Goal: Information Seeking & Learning: Check status

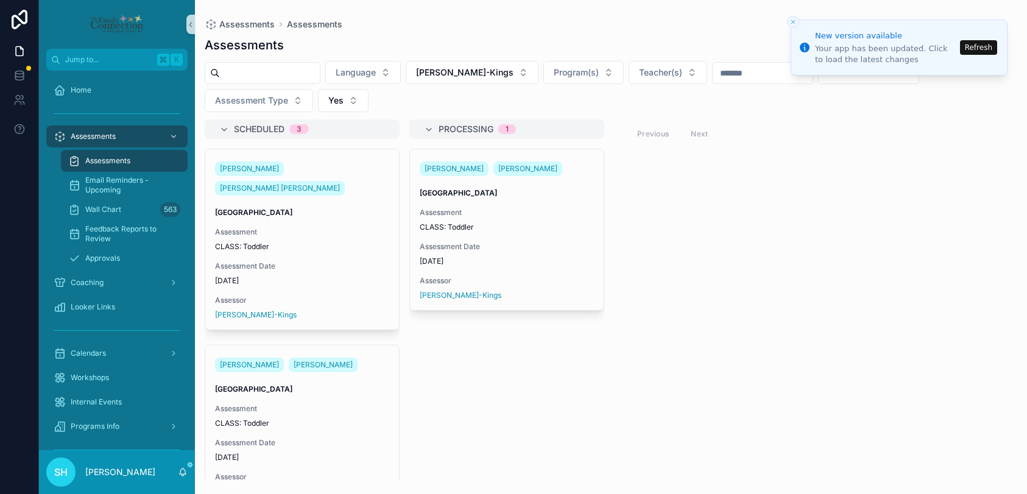
click at [987, 39] on li "New version available Your app has been updated. Click to load the latest chang…" at bounding box center [899, 48] width 217 height 56
click at [984, 44] on button "Refresh" at bounding box center [978, 47] width 37 height 15
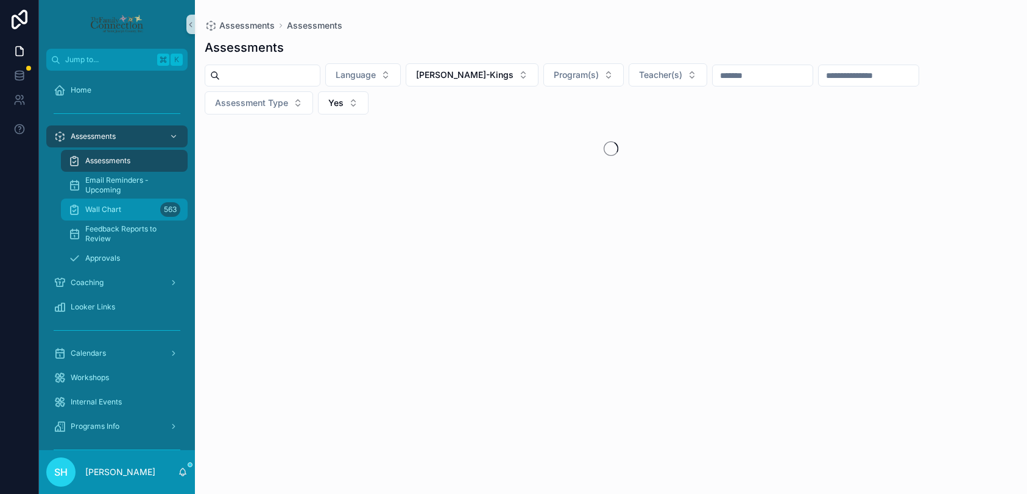
click at [105, 215] on div "Wall Chart 563" at bounding box center [124, 210] width 112 height 20
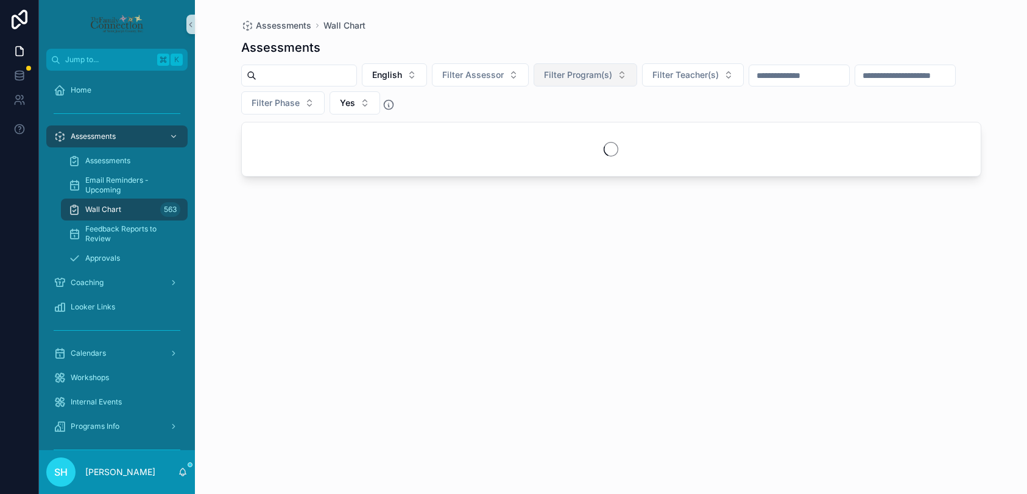
click at [634, 74] on button "Filter Program(s)" at bounding box center [586, 74] width 104 height 23
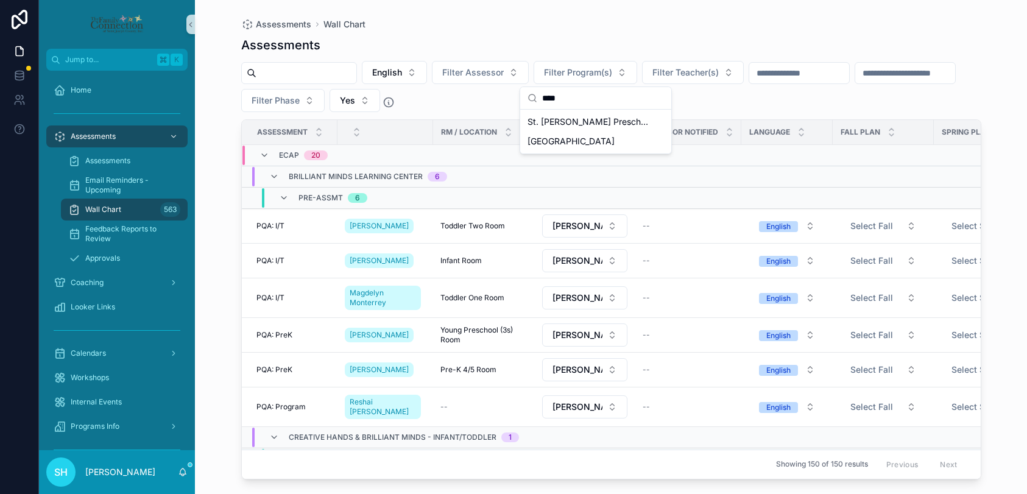
type input "***"
click at [565, 143] on span "St. Jude Preschool" at bounding box center [571, 141] width 87 height 12
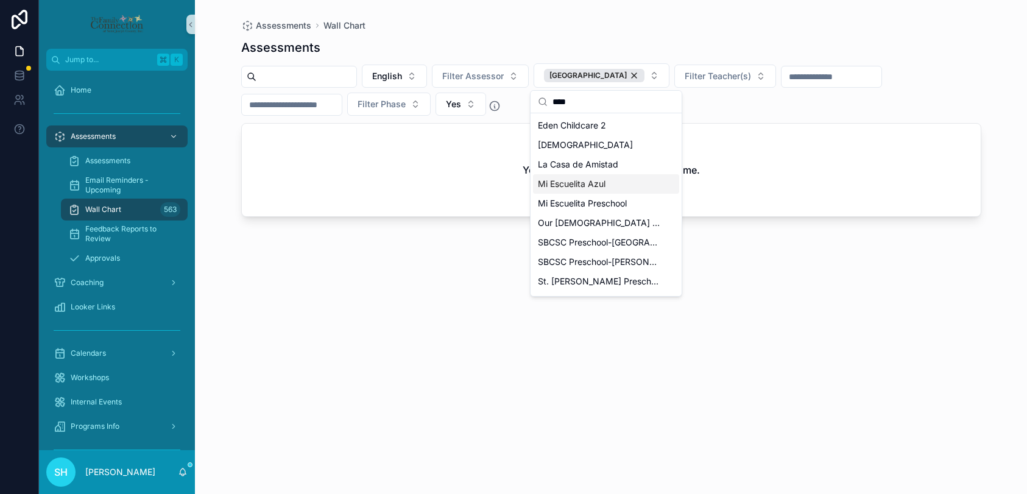
click at [728, 102] on div "English Filter Assessor St. Jude Preschool Filter Teacher(s) Filter Phase Yes" at bounding box center [611, 89] width 740 height 52
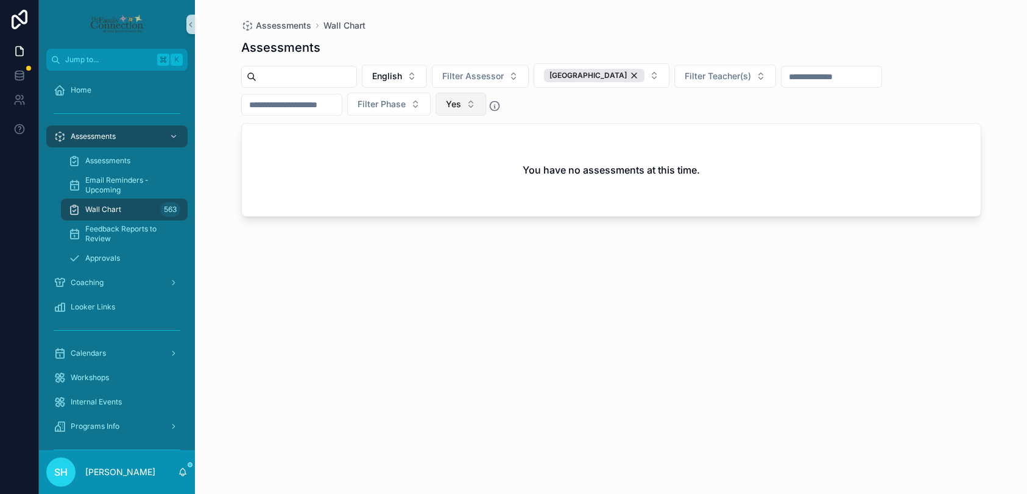
click at [481, 102] on button "Yes" at bounding box center [461, 104] width 51 height 23
click at [452, 168] on div "No" at bounding box center [472, 173] width 146 height 20
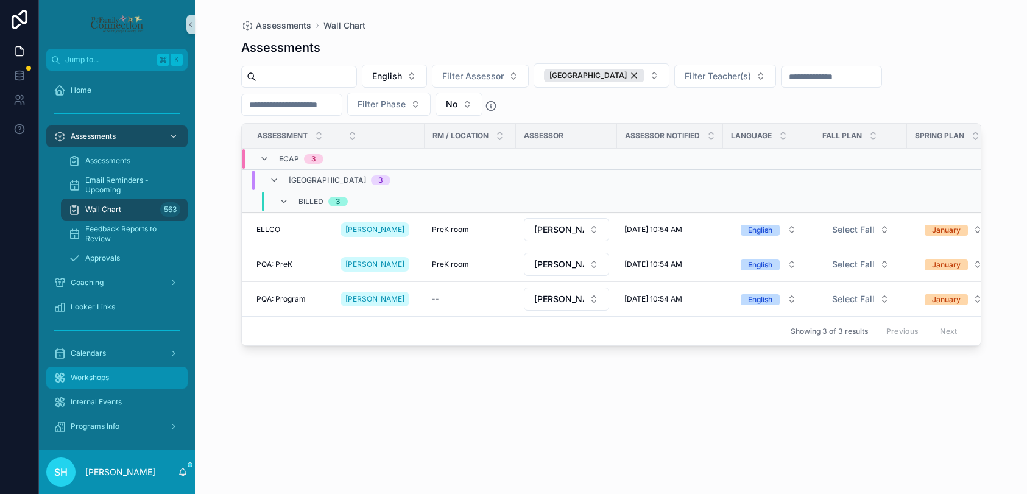
click at [87, 381] on span "Workshops" at bounding box center [90, 378] width 38 height 10
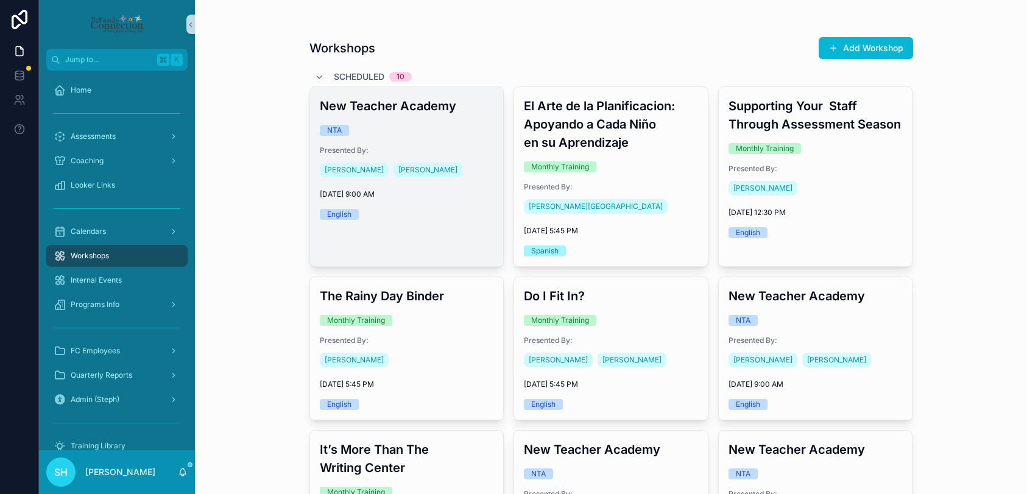
click at [424, 221] on div "New Teacher Academy NTA Presented By: Amy Heller Stephanie Wojtkowski 9/17/2025…" at bounding box center [407, 158] width 194 height 143
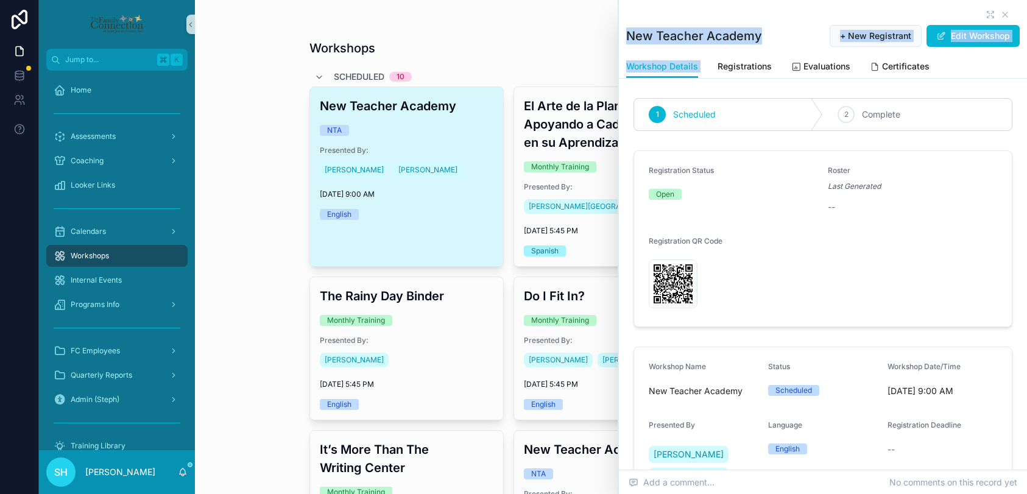
drag, startPoint x: 1004, startPoint y: 10, endPoint x: 721, endPoint y: 53, distance: 286.0
click at [721, 53] on div "New Teacher Academy + New Registrant Edit Workshop" at bounding box center [823, 27] width 394 height 55
click at [738, 63] on span "Registrations" at bounding box center [745, 66] width 54 height 12
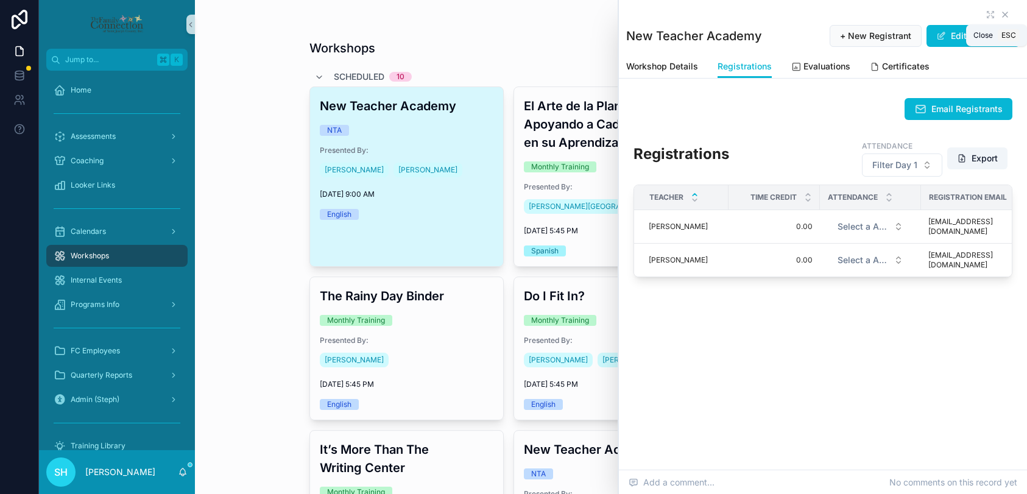
click at [1004, 15] on icon "scrollable content" at bounding box center [1006, 15] width 10 height 10
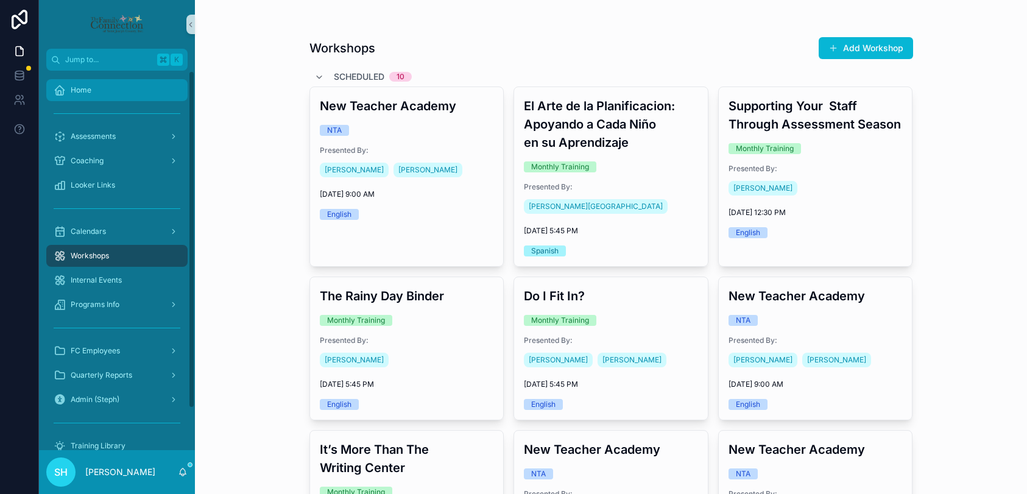
click at [79, 94] on span "Home" at bounding box center [81, 90] width 21 height 10
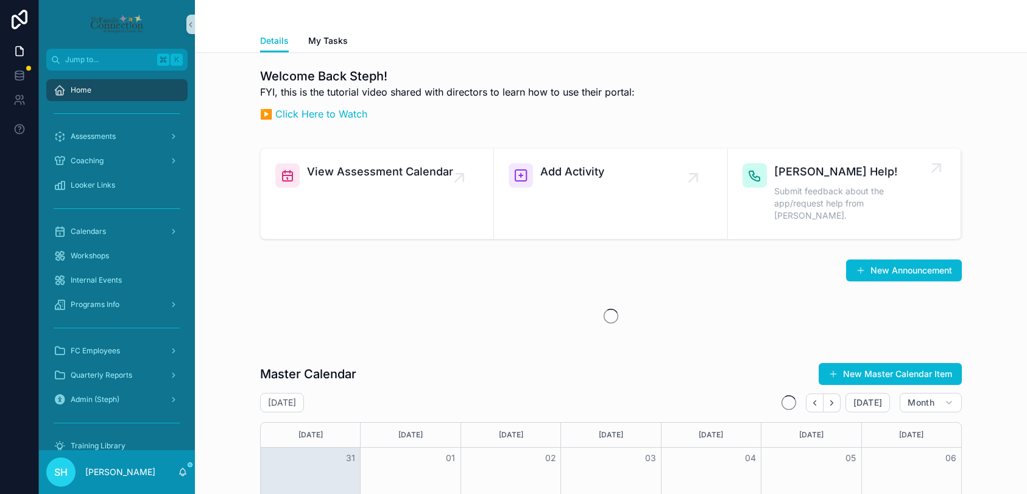
click at [828, 184] on div "Trisha Help! Submit feedback about the app/request help from Trish." at bounding box center [851, 193] width 152 height 61
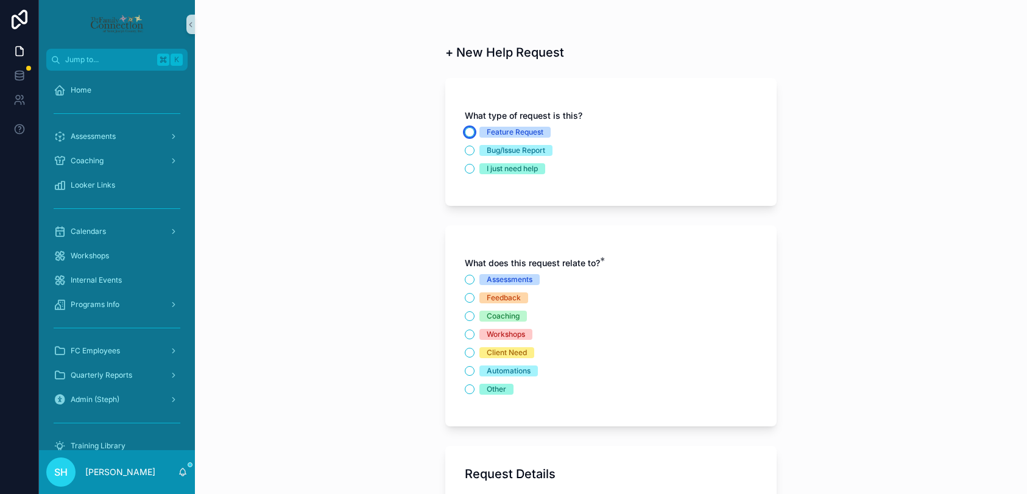
click at [472, 133] on button "Feature Request" at bounding box center [470, 132] width 10 height 10
click at [470, 276] on button "Assessments" at bounding box center [470, 280] width 10 height 10
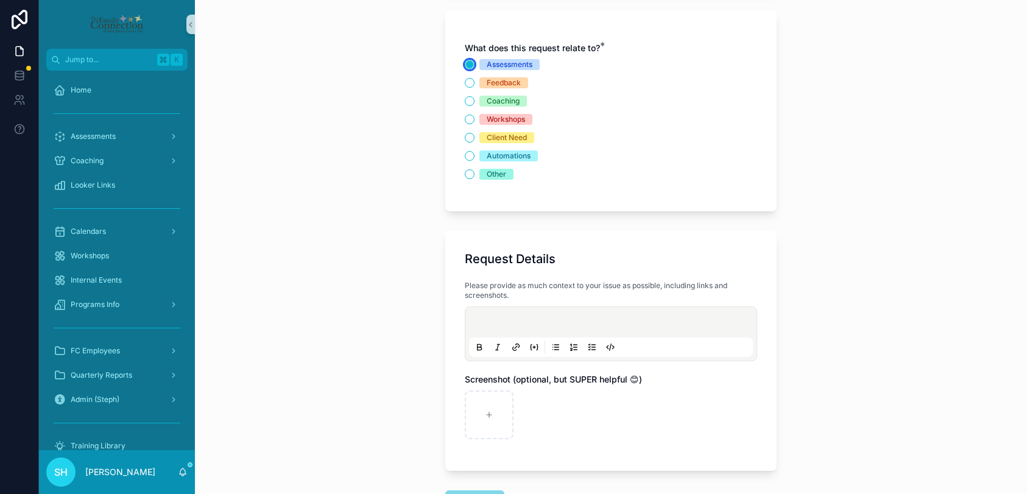
scroll to position [216, 0]
click at [583, 317] on p "scrollable content" at bounding box center [614, 323] width 284 height 12
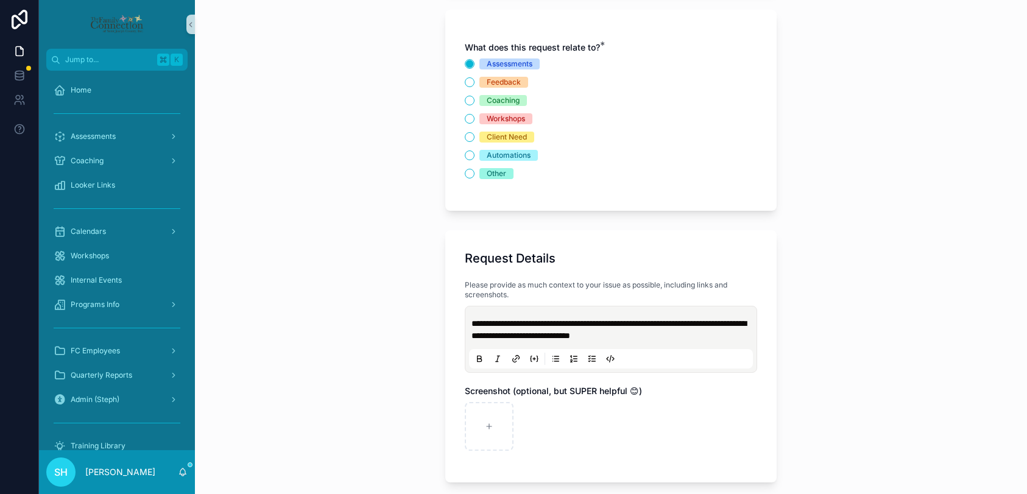
click at [614, 325] on span "**********" at bounding box center [609, 329] width 275 height 21
click at [720, 334] on p "**********" at bounding box center [614, 329] width 284 height 24
click at [481, 431] on div "scrollable content" at bounding box center [489, 426] width 49 height 49
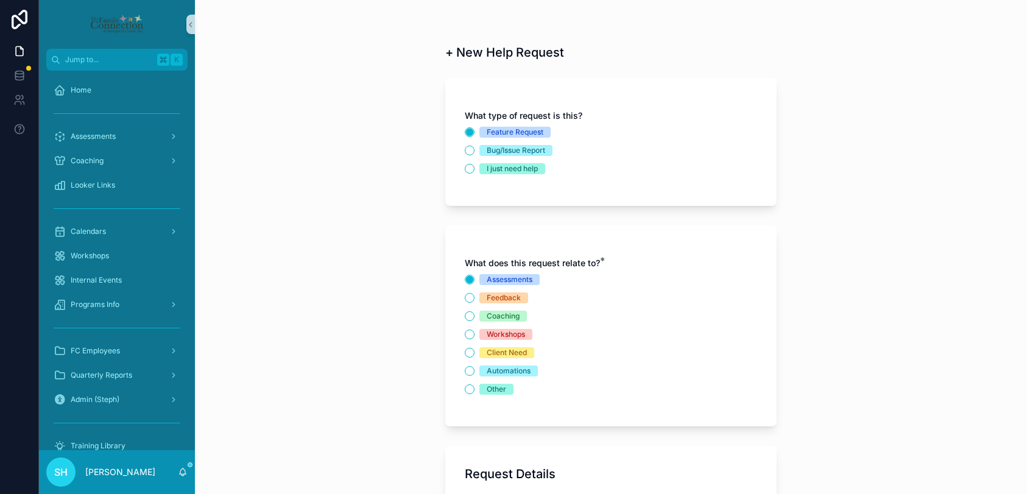
scroll to position [324, 0]
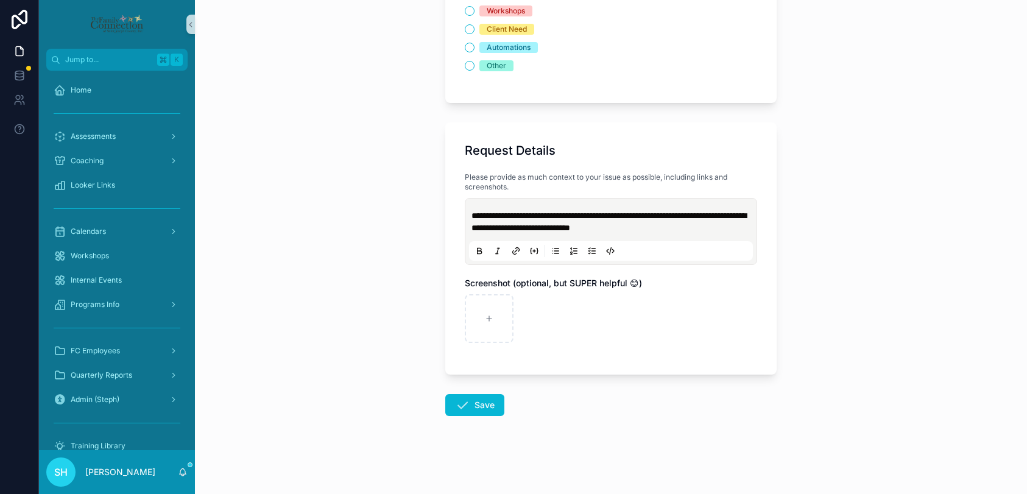
click at [708, 227] on p "**********" at bounding box center [614, 222] width 284 height 24
click at [477, 416] on button "Save" at bounding box center [474, 405] width 59 height 22
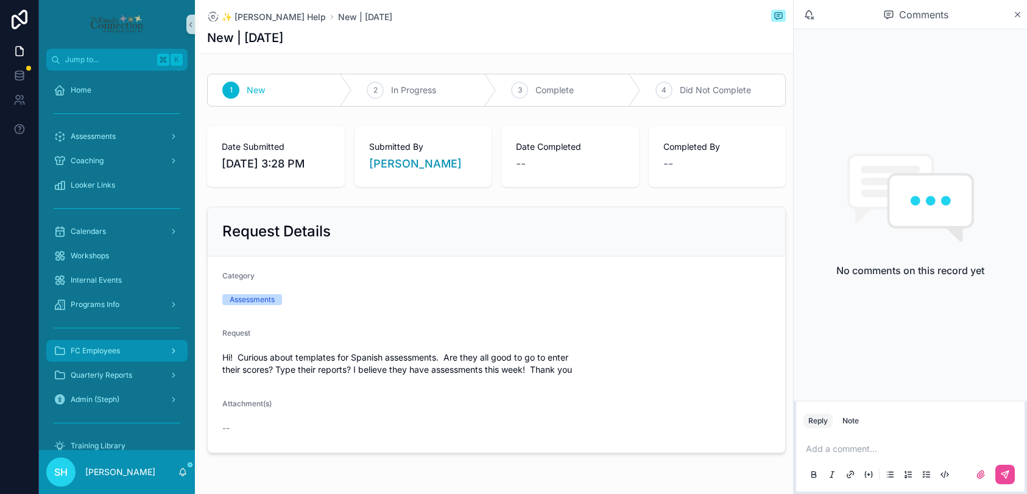
scroll to position [47, 0]
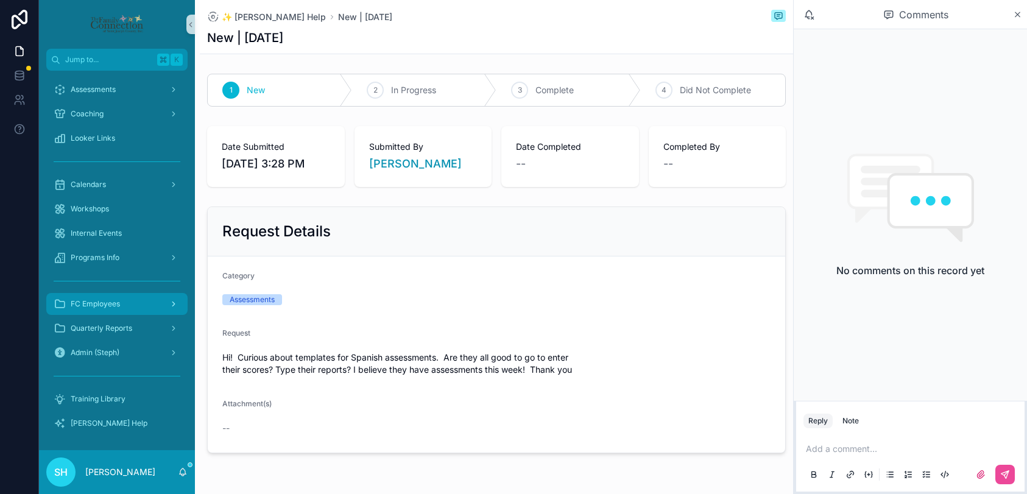
click at [96, 303] on span "FC Employees" at bounding box center [95, 304] width 49 height 10
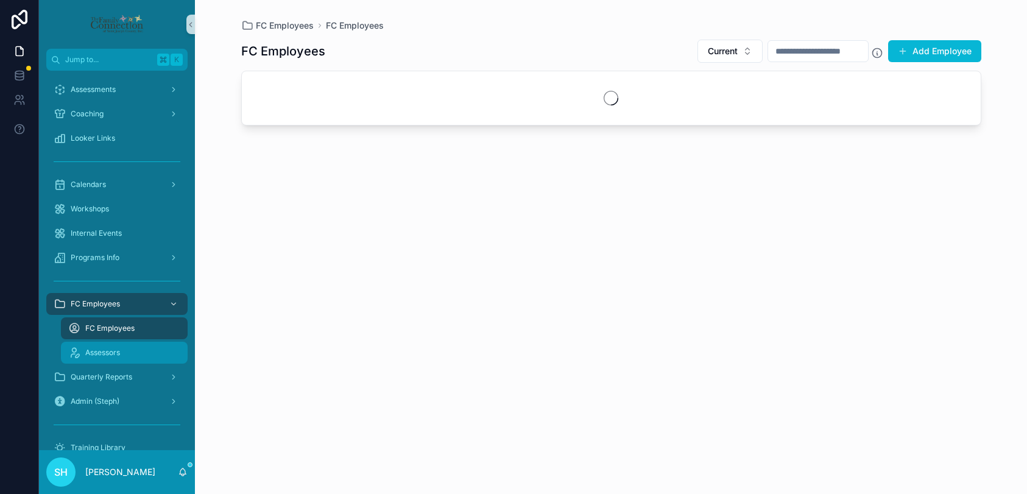
click at [109, 355] on span "Assessors" at bounding box center [102, 353] width 35 height 10
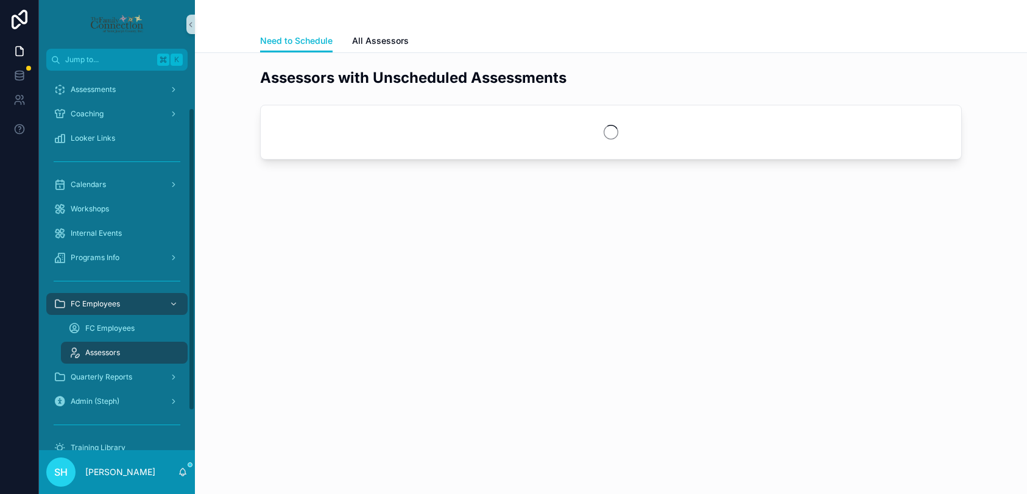
click at [117, 350] on span "Assessors" at bounding box center [102, 353] width 35 height 10
click at [389, 39] on span "All Assessors" at bounding box center [380, 41] width 57 height 12
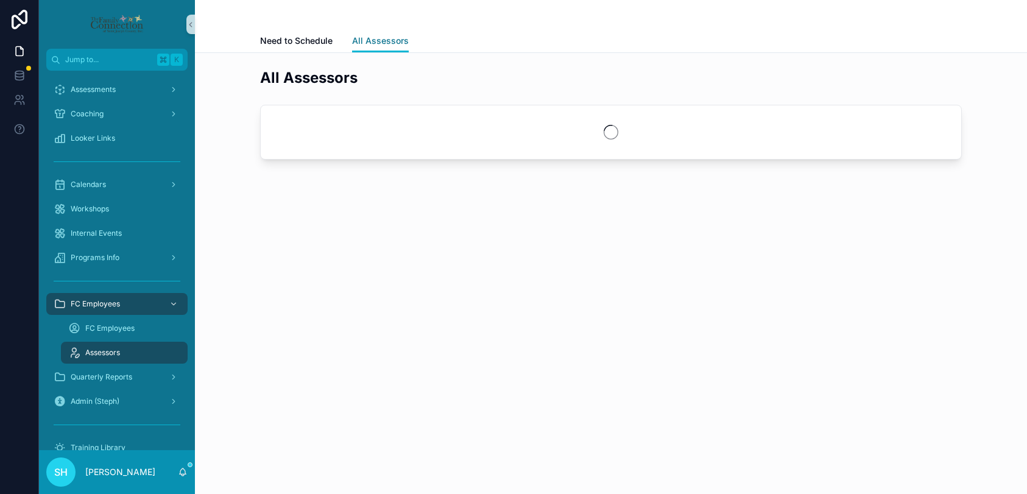
click at [389, 40] on span "All Assessors" at bounding box center [380, 41] width 57 height 12
click at [116, 358] on div "Assessors" at bounding box center [124, 353] width 112 height 20
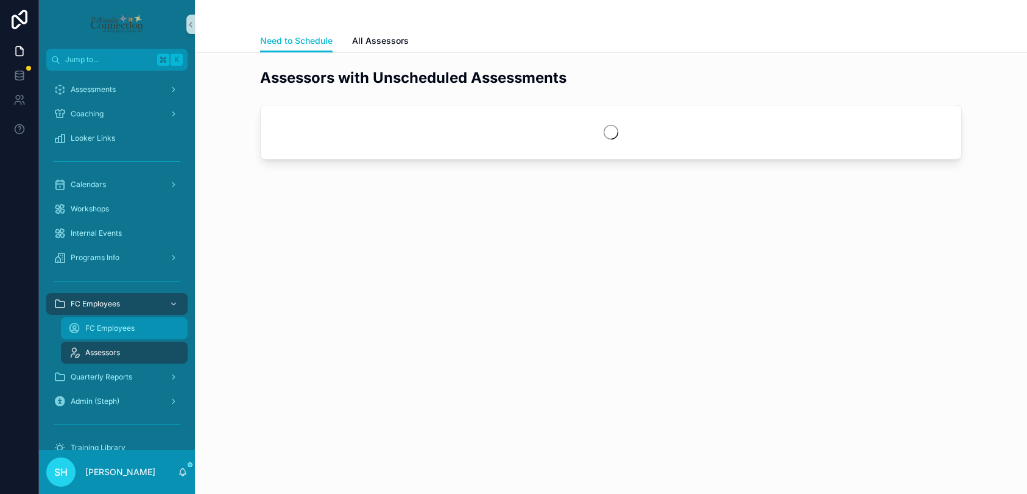
click at [108, 334] on div "FC Employees" at bounding box center [124, 329] width 112 height 20
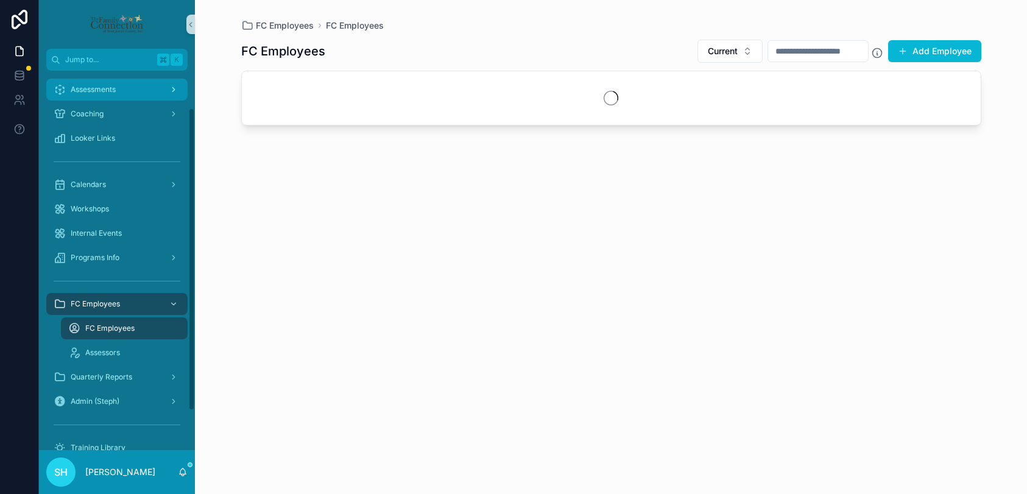
click at [122, 92] on div "Assessments" at bounding box center [117, 90] width 127 height 20
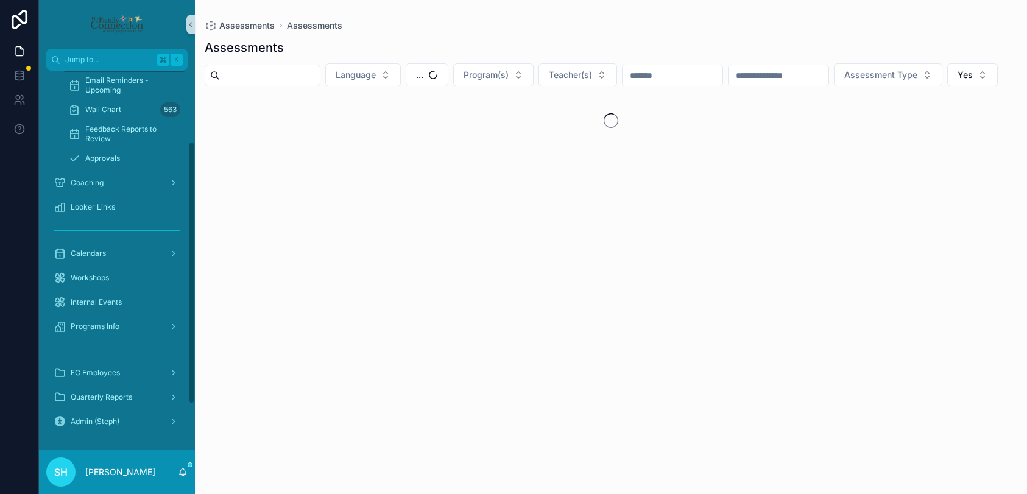
scroll to position [104, 0]
click at [108, 372] on span "FC Employees" at bounding box center [95, 369] width 49 height 10
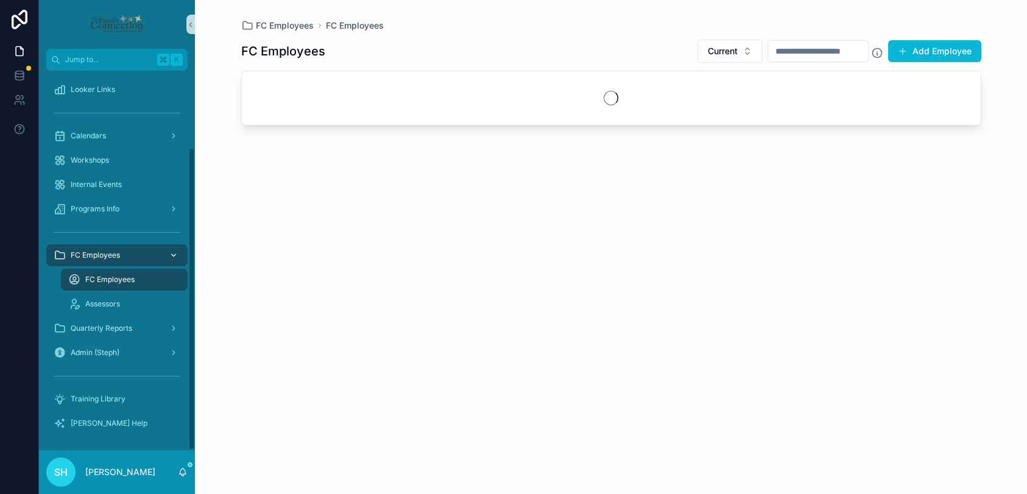
scroll to position [96, 0]
click at [101, 300] on span "Assessors" at bounding box center [102, 304] width 35 height 10
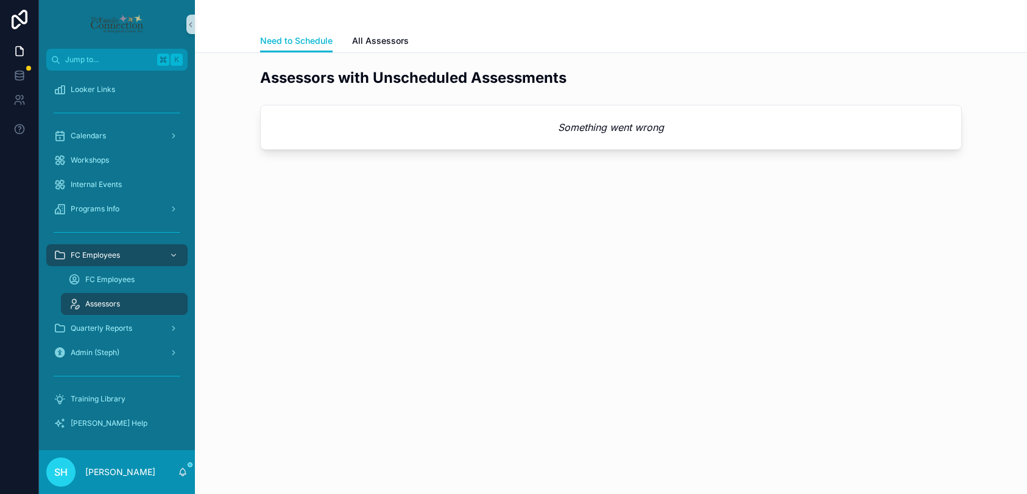
click at [128, 303] on div "Assessors" at bounding box center [124, 304] width 112 height 20
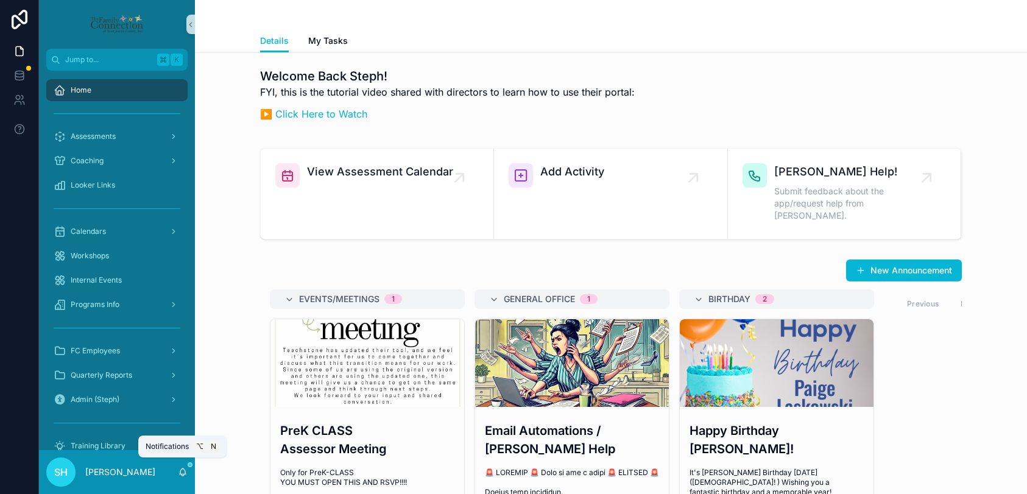
click at [183, 470] on icon "scrollable content" at bounding box center [183, 472] width 10 height 10
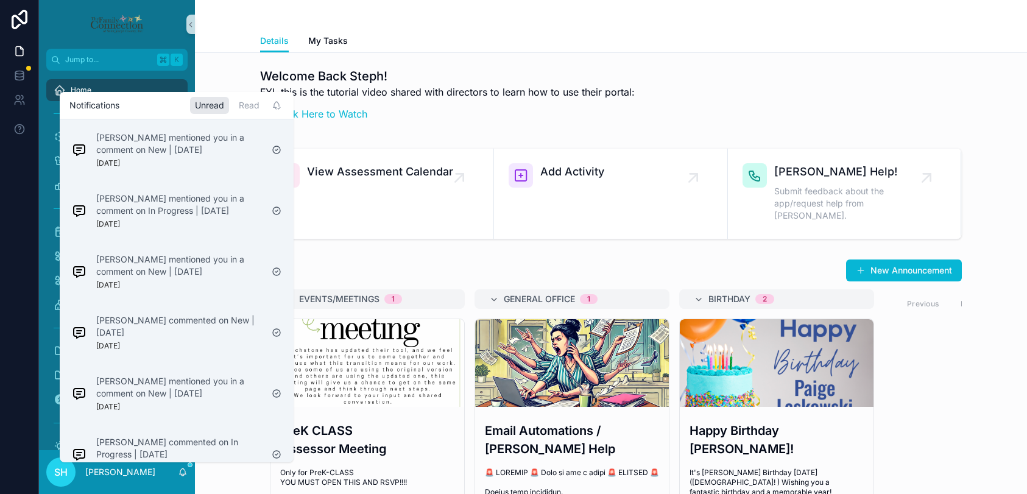
click at [335, 254] on div "New Announcement Events/Meetings 1 PreK CLASS Assessor Meeting Only for PreK-CL…" at bounding box center [611, 459] width 813 height 411
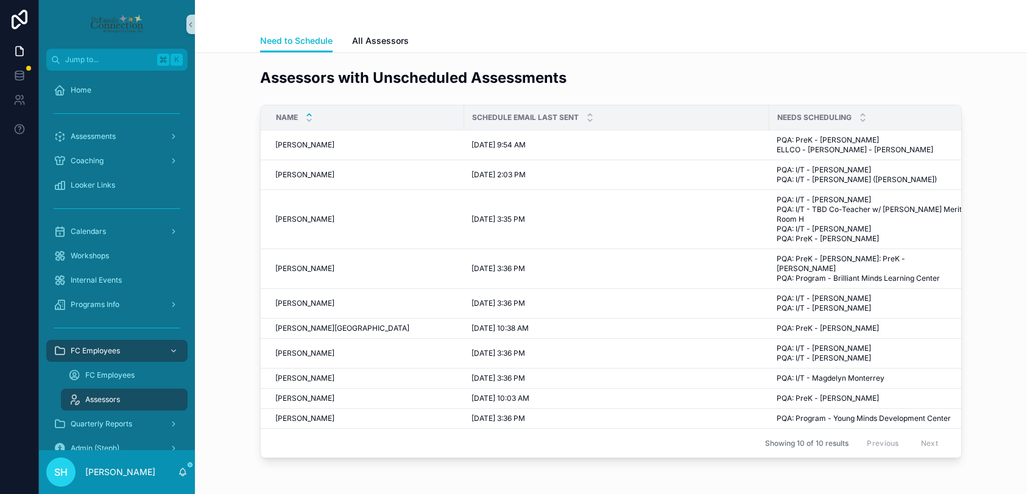
click at [928, 127] on div "Needs Scheduling" at bounding box center [869, 117] width 199 height 23
click at [905, 124] on div "Needs Scheduling" at bounding box center [869, 117] width 199 height 23
click at [952, 125] on div "Needs Scheduling" at bounding box center [869, 117] width 199 height 23
click at [389, 38] on span "All Assessors" at bounding box center [380, 41] width 57 height 12
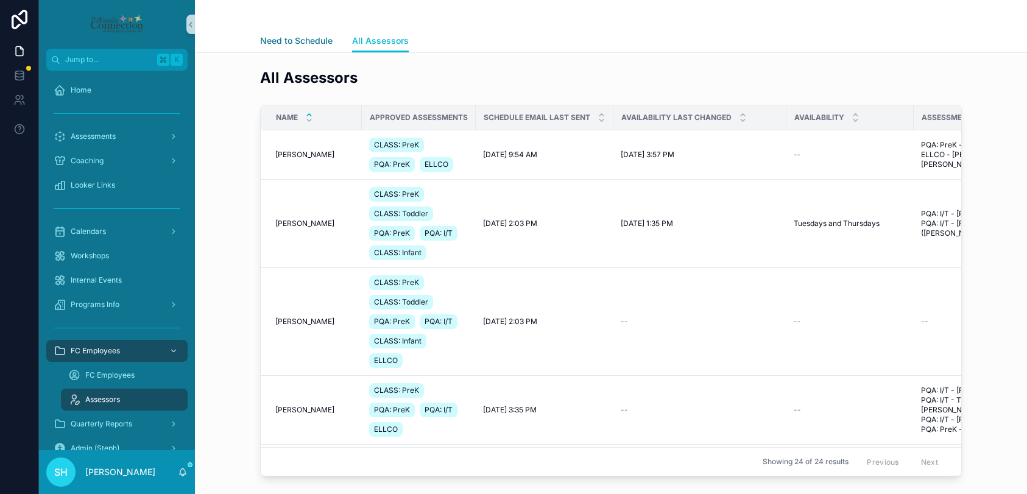
click at [310, 42] on span "Need to Schedule" at bounding box center [296, 41] width 73 height 12
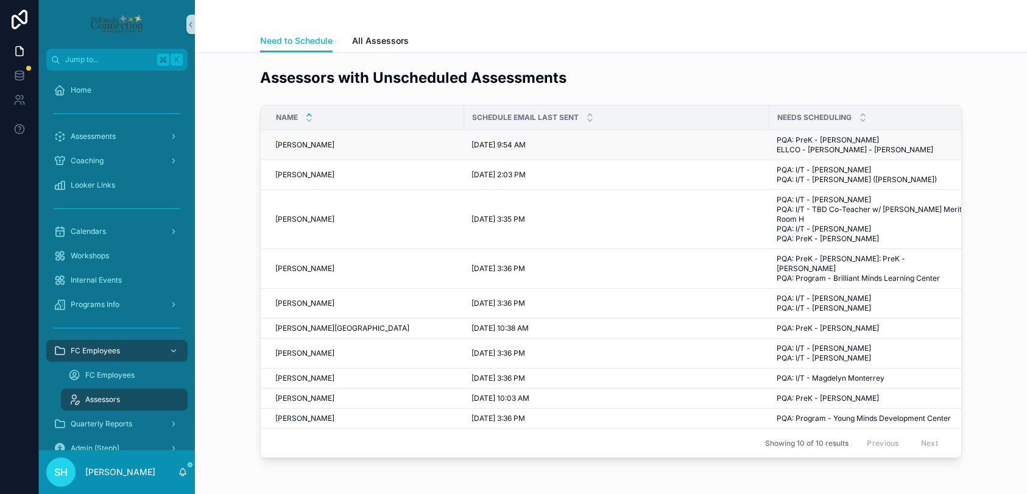
click at [303, 150] on span "[PERSON_NAME]" at bounding box center [304, 145] width 59 height 10
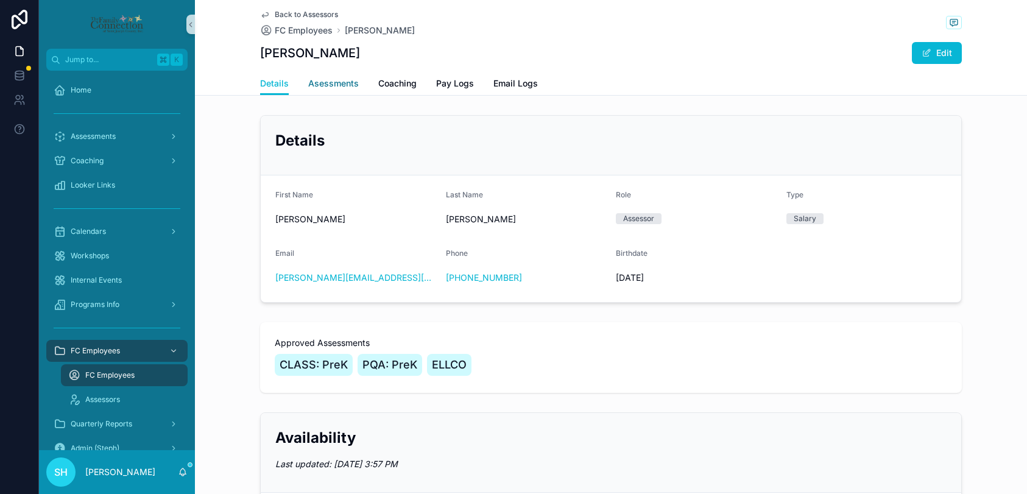
click at [338, 87] on span "Asessments" at bounding box center [333, 83] width 51 height 12
